Goal: Book appointment/travel/reservation

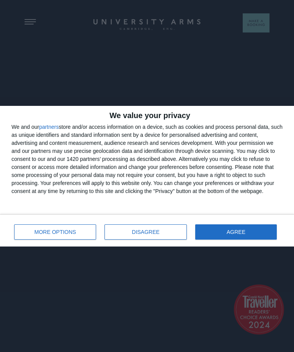
click at [237, 233] on span "AGREE" at bounding box center [235, 231] width 19 height 5
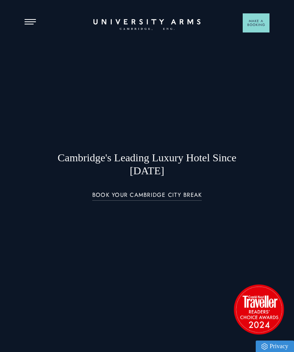
click at [31, 22] on button "Open Menu" at bounding box center [29, 22] width 11 height 6
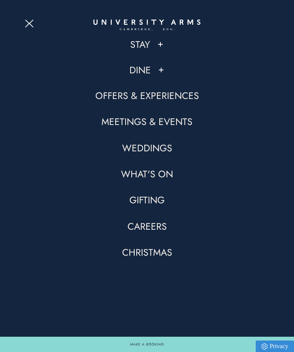
click at [146, 73] on link "Dine" at bounding box center [139, 70] width 21 height 13
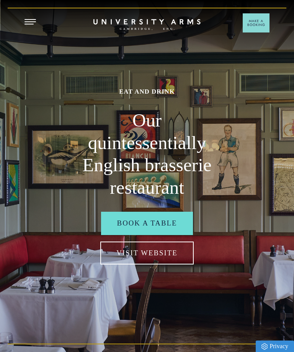
click at [34, 23] on button "Open Menu" at bounding box center [29, 22] width 11 height 6
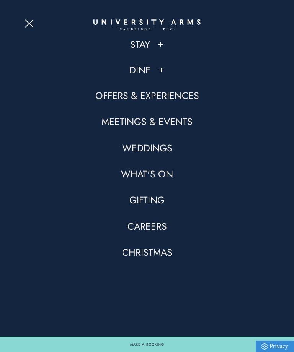
click at [145, 73] on link "Dine" at bounding box center [139, 70] width 21 height 13
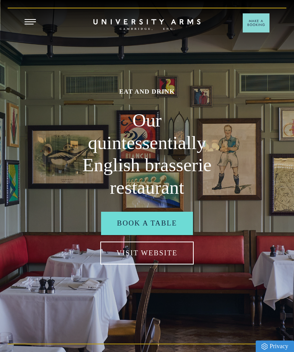
click at [162, 235] on link "Book a table" at bounding box center [147, 223] width 92 height 23
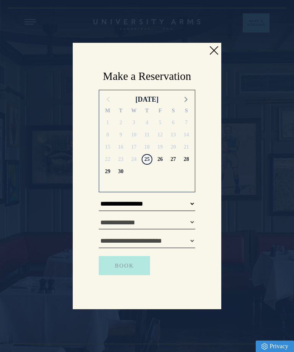
click at [213, 54] on link at bounding box center [213, 50] width 11 height 11
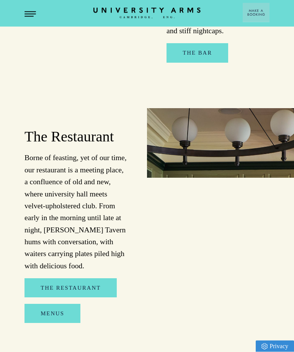
scroll to position [691, 0]
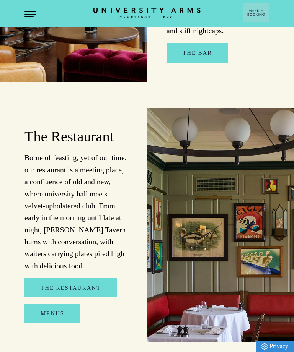
click at [57, 309] on link "Menus" at bounding box center [52, 313] width 56 height 19
